Goal: Information Seeking & Learning: Learn about a topic

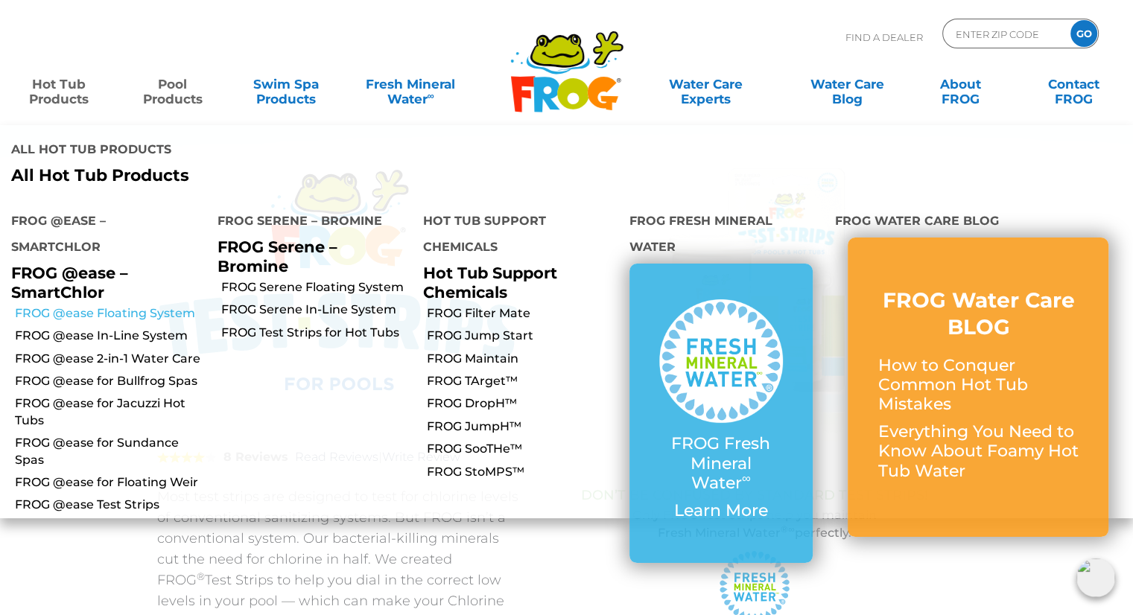
click at [98, 305] on link "FROG @ease Floating System" at bounding box center [110, 313] width 191 height 16
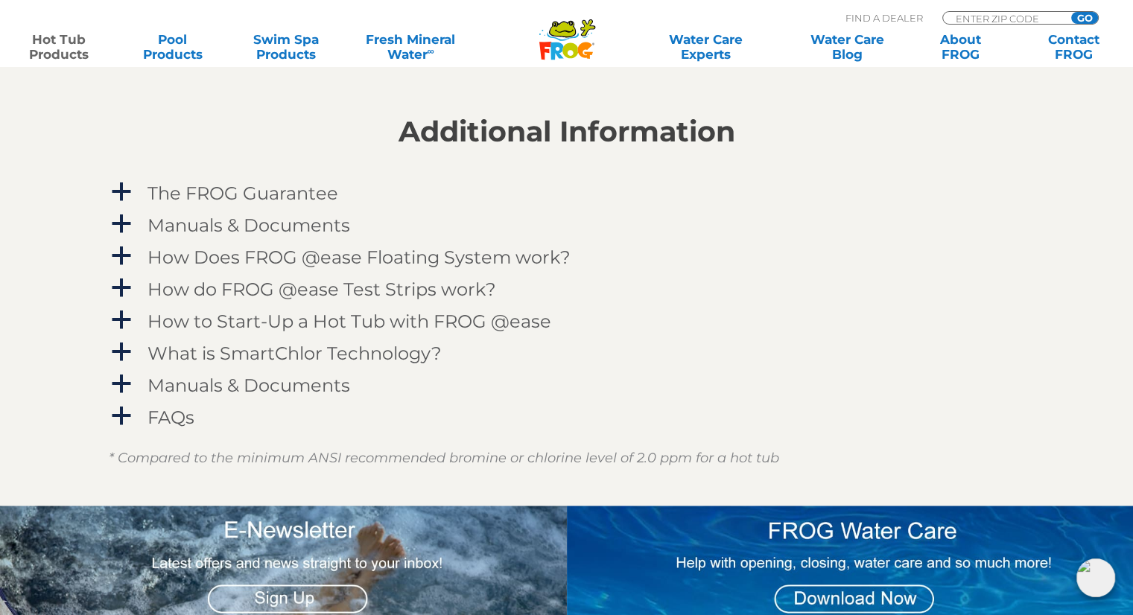
scroll to position [930, 0]
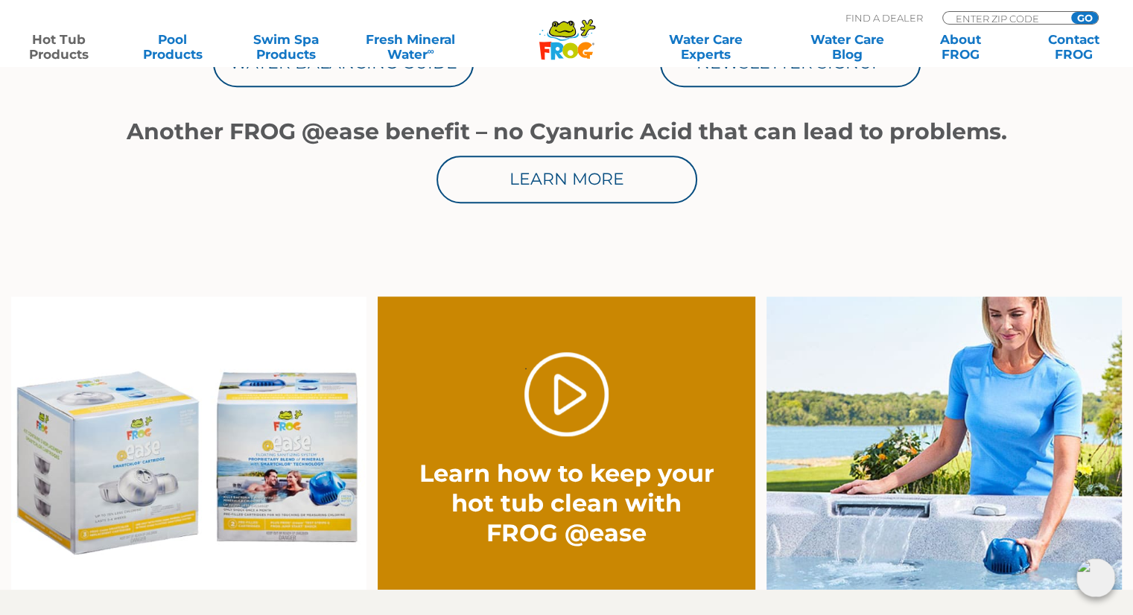
drag, startPoint x: 1136, startPoint y: 156, endPoint x: 760, endPoint y: 221, distance: 381.7
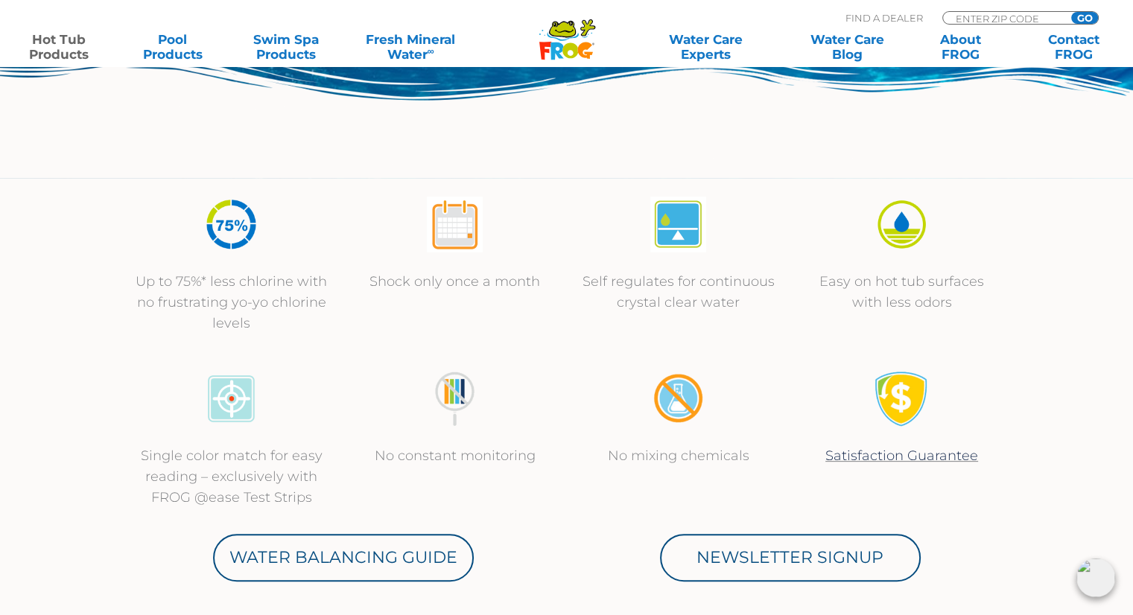
scroll to position [0, 0]
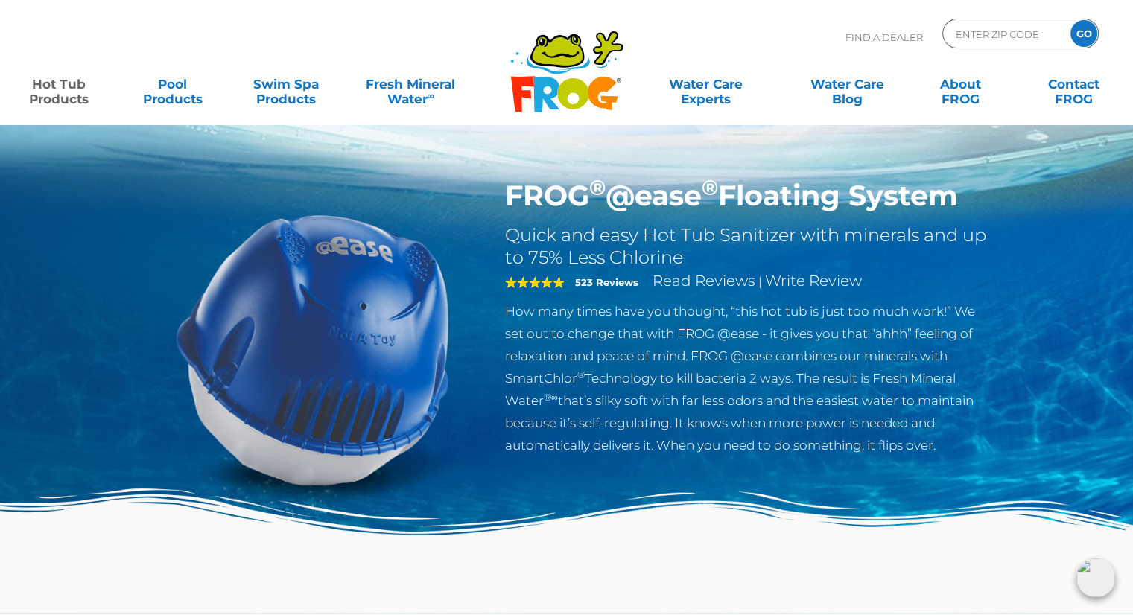
click at [723, 22] on div "Find A Dealer ENTER ZIP CODE GO" at bounding box center [566, 44] width 1103 height 51
